Goal: Task Accomplishment & Management: Use online tool/utility

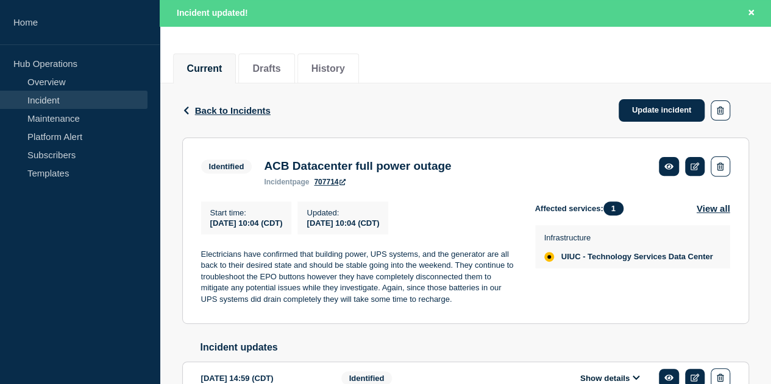
scroll to position [130, 0]
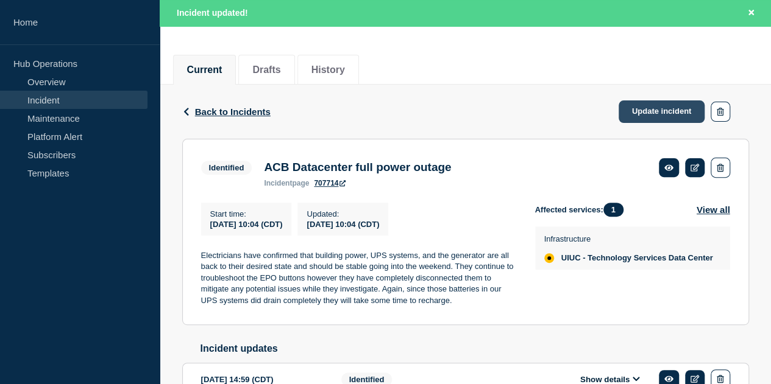
click at [665, 116] on link "Update incident" at bounding box center [661, 112] width 86 height 23
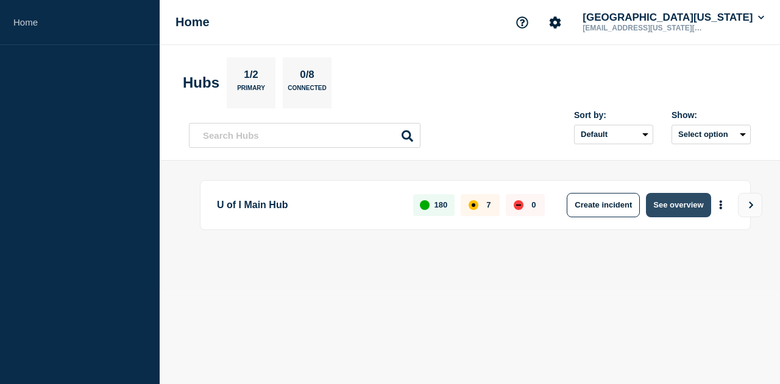
click at [680, 205] on button "See overview" at bounding box center [678, 205] width 65 height 24
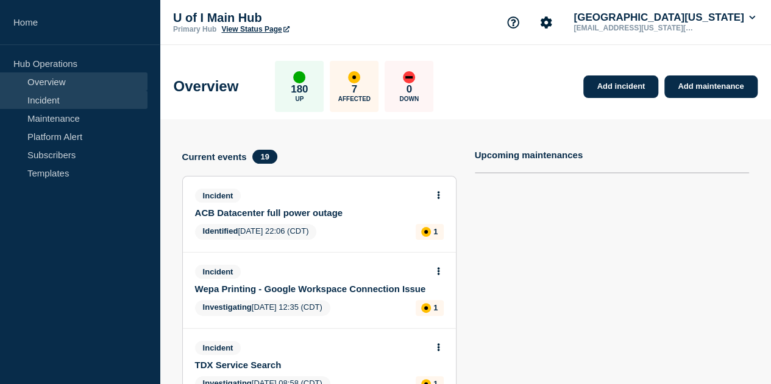
click at [82, 100] on link "Incident" at bounding box center [73, 100] width 147 height 18
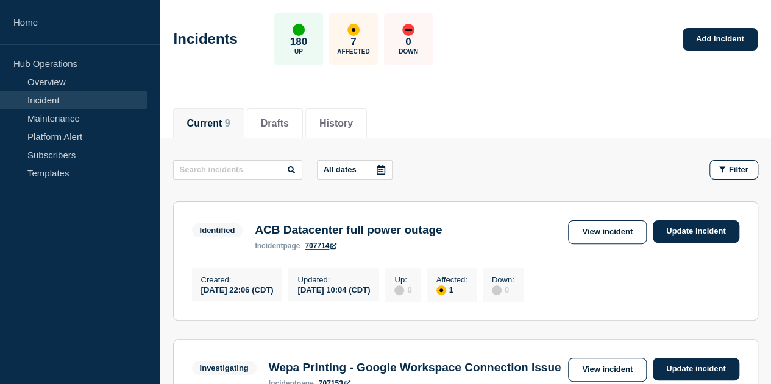
scroll to position [52, 0]
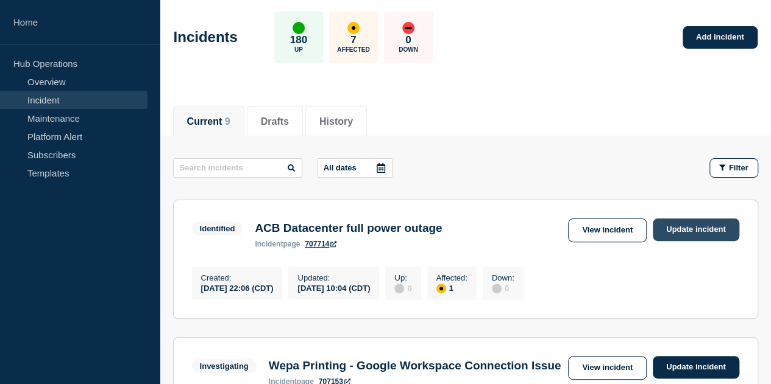
click at [721, 232] on link "Update incident" at bounding box center [695, 230] width 86 height 23
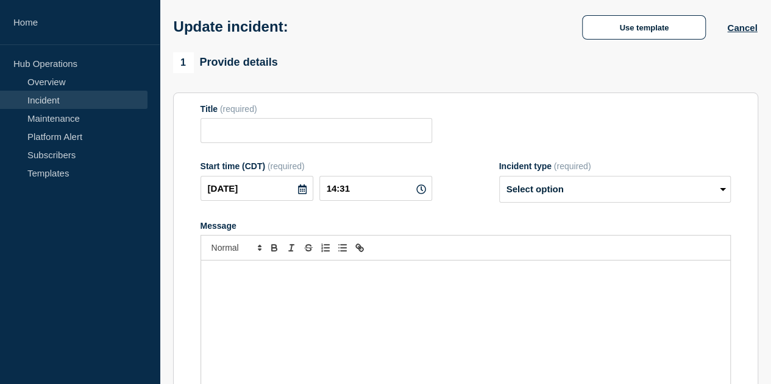
type input "ACB Datacenter full power outage"
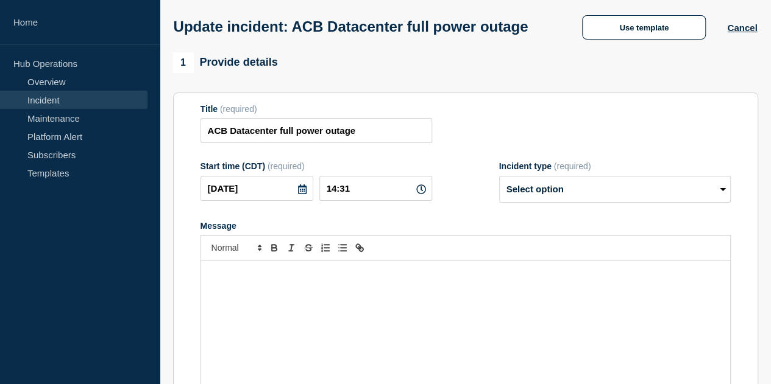
click at [362, 279] on p "Message" at bounding box center [465, 273] width 510 height 11
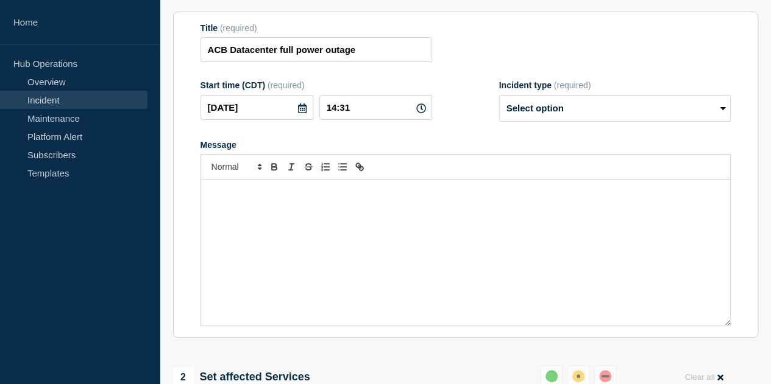
scroll to position [139, 0]
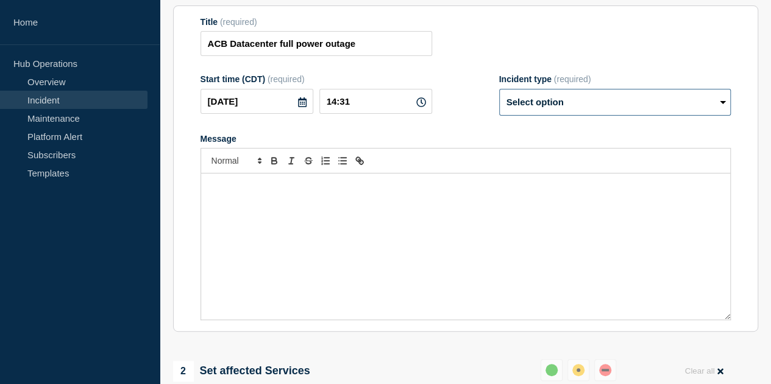
click at [570, 116] on select "Select option Investigating Identified Monitoring Resolved" at bounding box center [614, 102] width 231 height 27
select select "identified"
click at [499, 112] on select "Select option Investigating Identified Monitoring Resolved" at bounding box center [614, 102] width 231 height 27
click at [352, 231] on div "Message" at bounding box center [465, 247] width 529 height 146
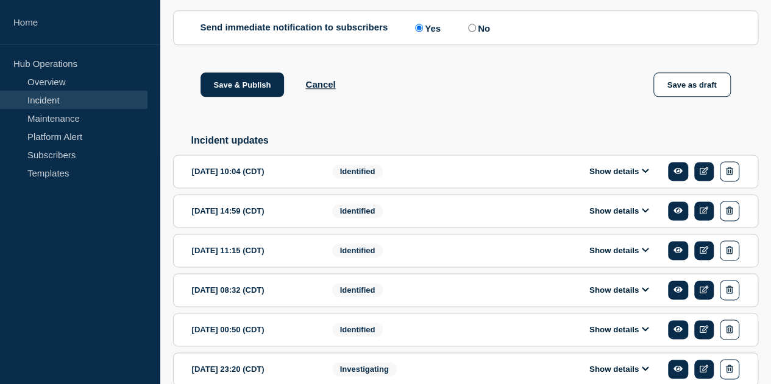
scroll to position [743, 0]
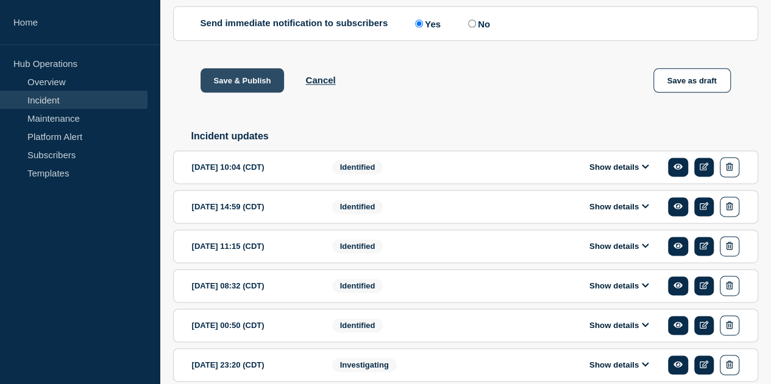
click at [252, 93] on button "Save & Publish" at bounding box center [242, 80] width 84 height 24
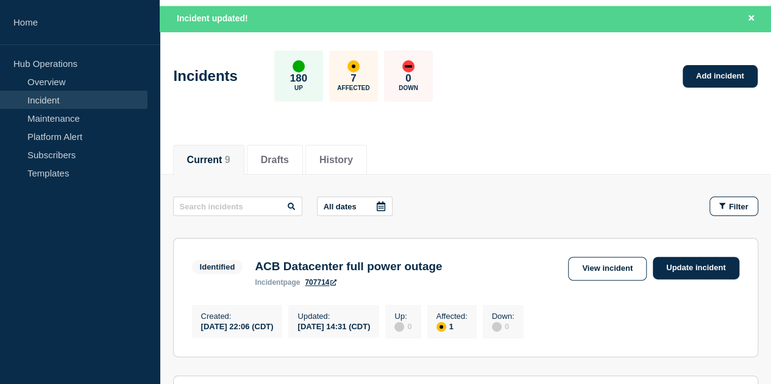
scroll to position [37, 0]
